Goal: Find specific page/section: Find specific page/section

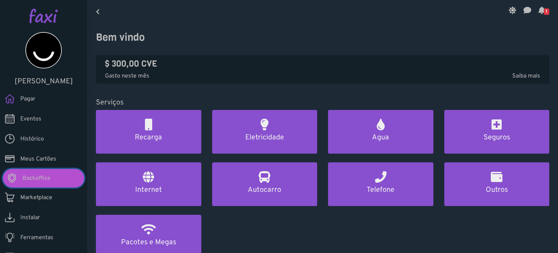
click at [36, 174] on span "Backoffice" at bounding box center [37, 178] width 28 height 9
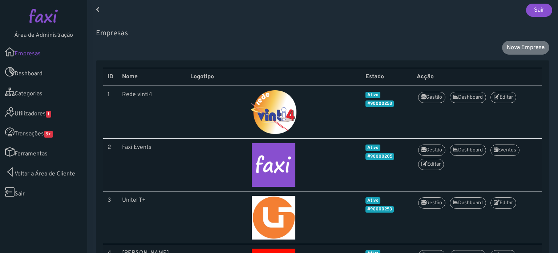
click at [49, 134] on span "9+" at bounding box center [48, 134] width 9 height 7
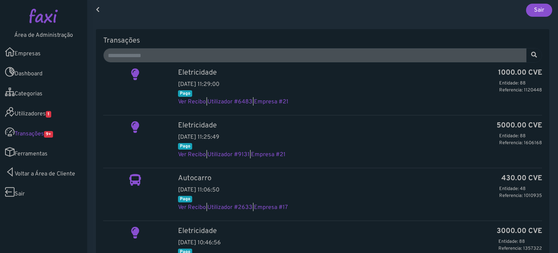
click at [62, 98] on link "Categorias" at bounding box center [43, 92] width 87 height 20
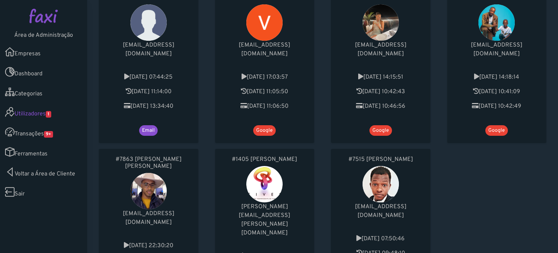
scroll to position [436, 0]
